Goal: Task Accomplishment & Management: Manage account settings

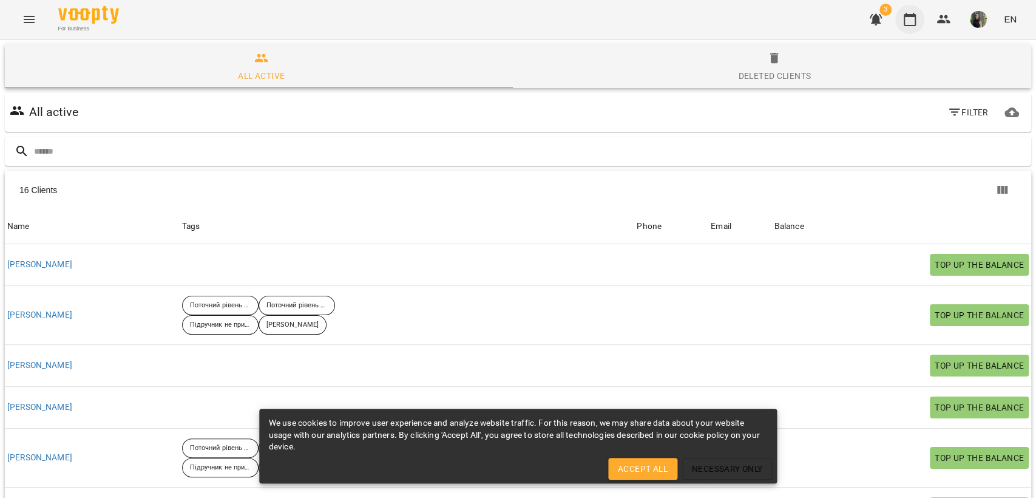
click at [913, 23] on icon "button" at bounding box center [910, 19] width 15 height 15
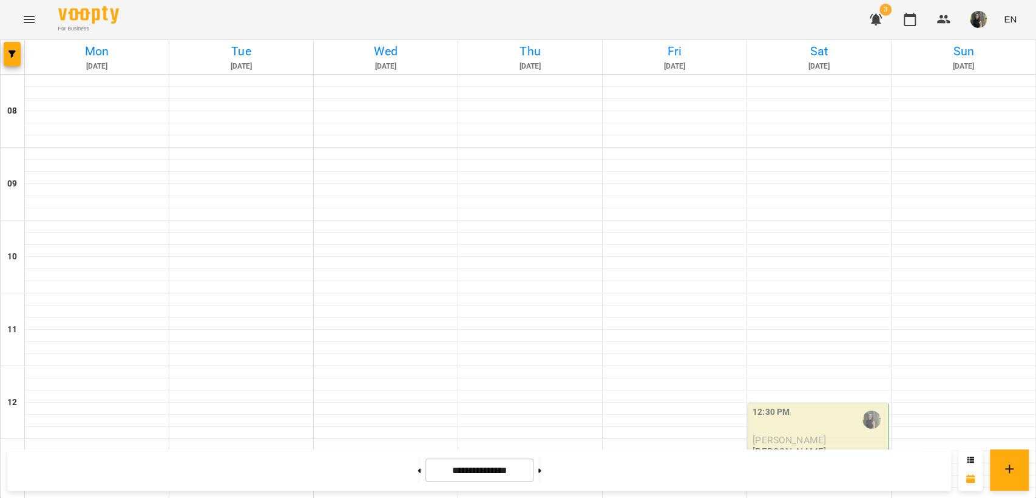
scroll to position [607, 0]
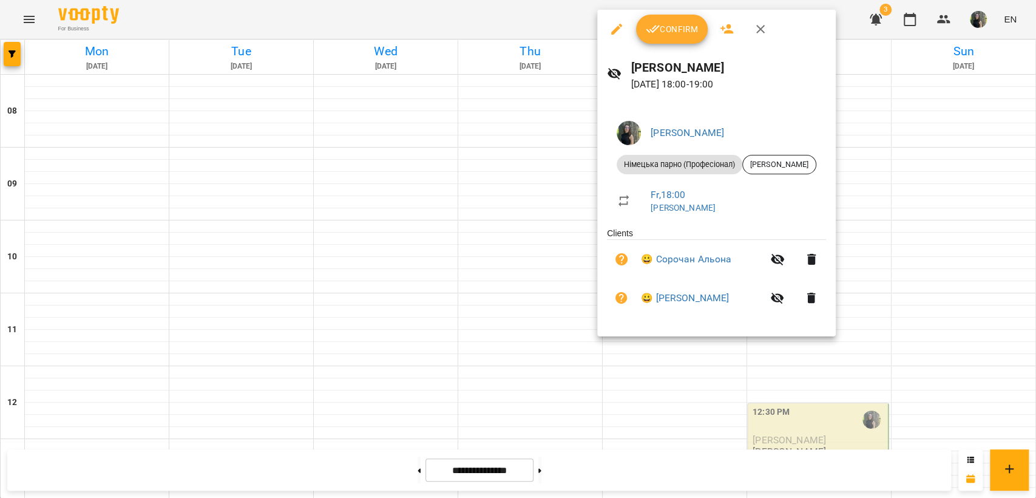
click at [670, 16] on button "Confirm" at bounding box center [672, 29] width 72 height 29
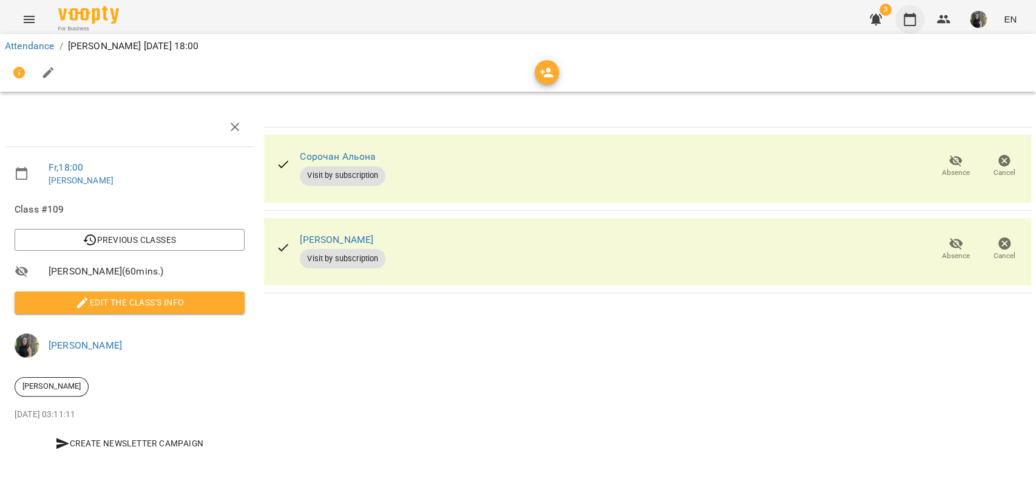
click at [907, 26] on button "button" at bounding box center [909, 19] width 29 height 29
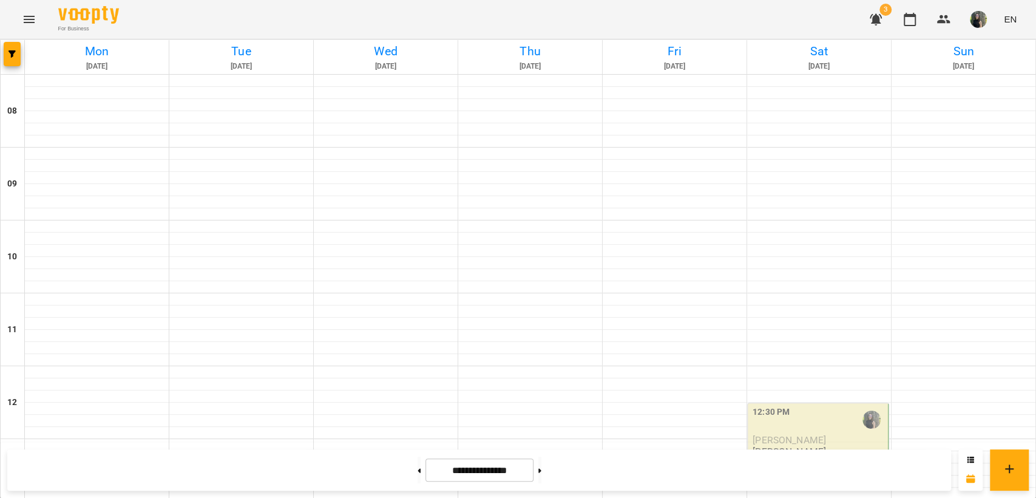
scroll to position [607, 0]
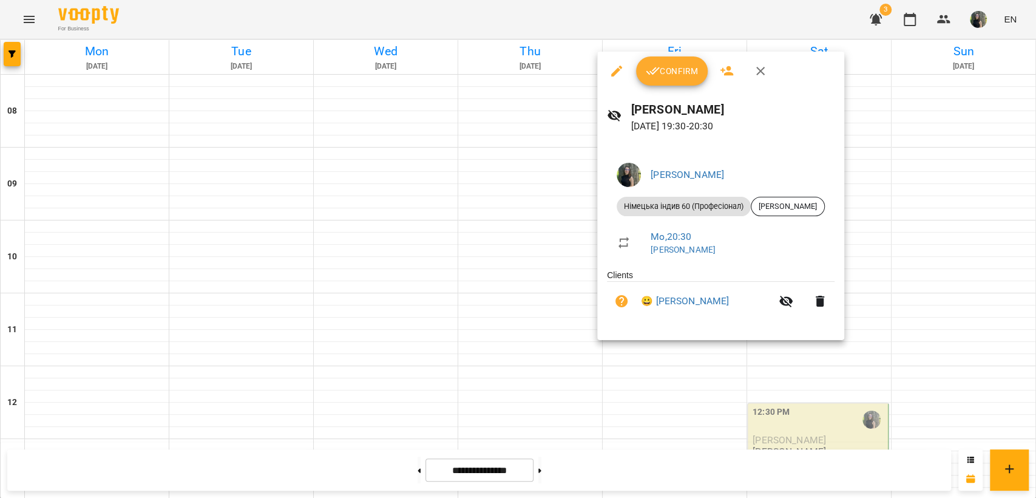
click at [679, 84] on button "Confirm" at bounding box center [672, 70] width 72 height 29
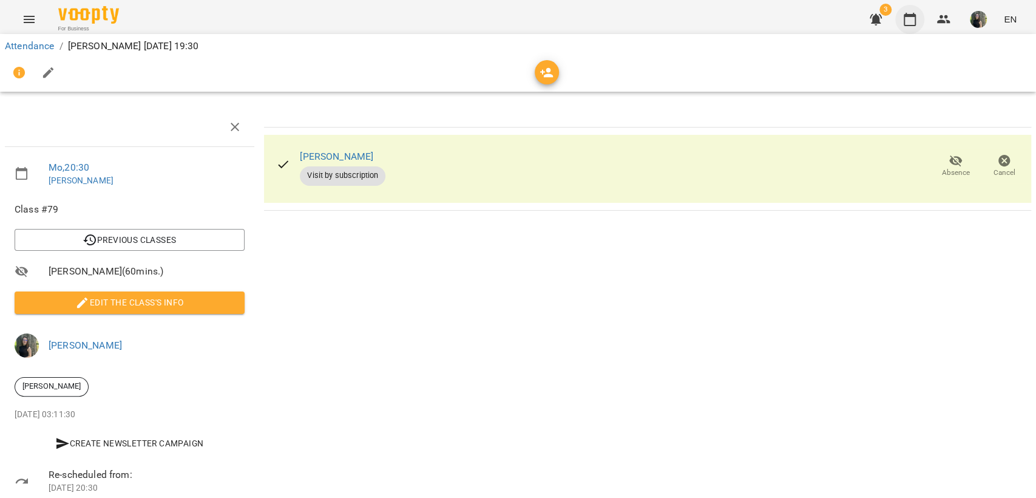
drag, startPoint x: 910, startPoint y: 19, endPoint x: 898, endPoint y: 21, distance: 11.6
click at [911, 19] on icon "button" at bounding box center [910, 19] width 15 height 15
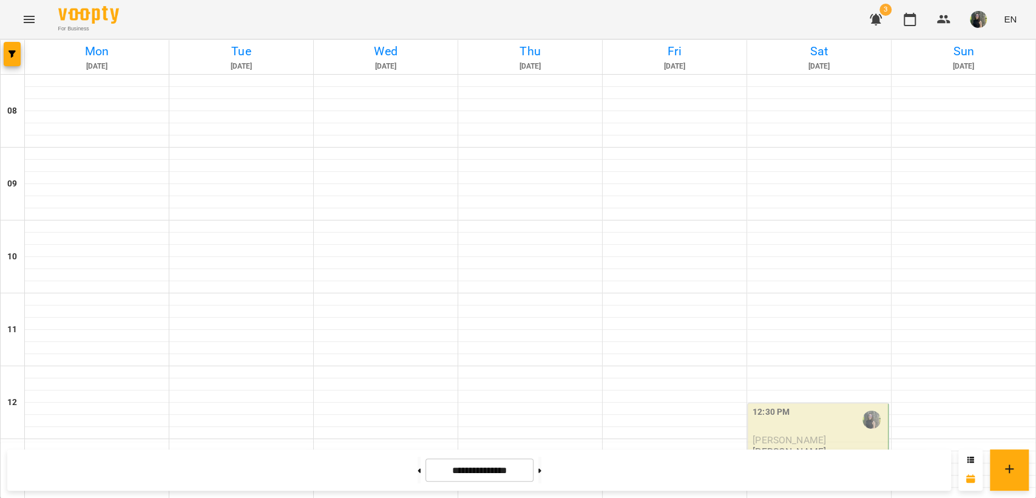
scroll to position [651, 0]
